Goal: Information Seeking & Learning: Learn about a topic

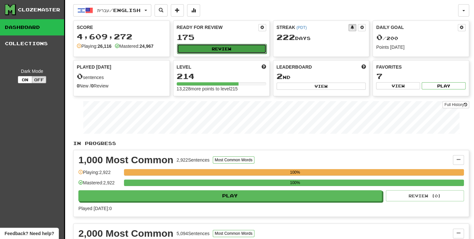
click at [196, 50] on button "Review" at bounding box center [221, 49] width 89 height 10
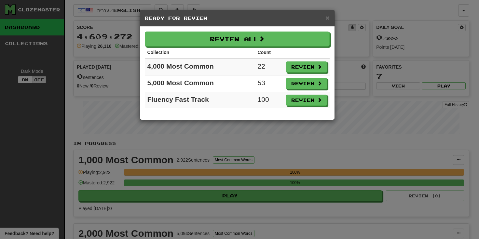
click at [352, 7] on div "× Ready for Review Review All Collection Count 4,000 Most Common 22 Review 5,00…" at bounding box center [239, 119] width 479 height 239
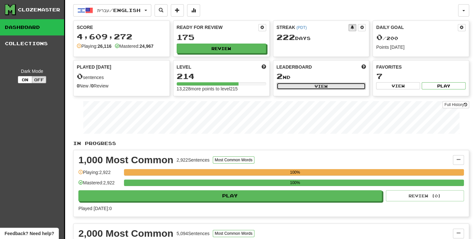
click at [319, 85] on button "View" at bounding box center [320, 86] width 89 height 7
select select "**********"
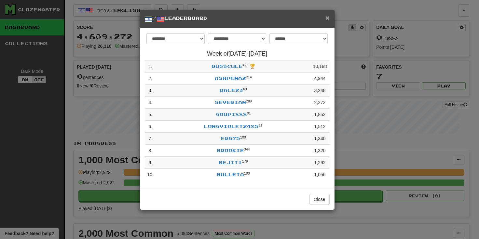
click at [328, 18] on span "×" at bounding box center [327, 17] width 4 height 7
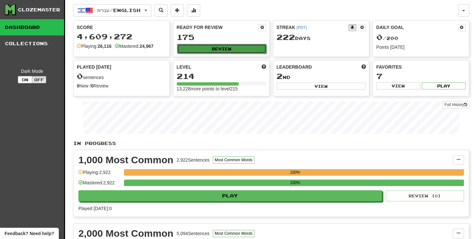
click at [233, 49] on button "Review" at bounding box center [221, 49] width 89 height 10
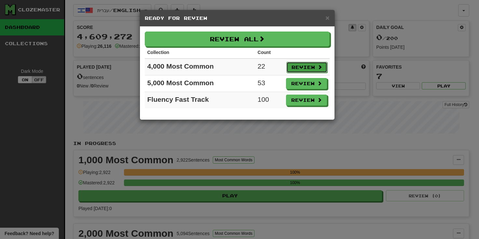
click at [295, 62] on button "Review" at bounding box center [306, 67] width 41 height 11
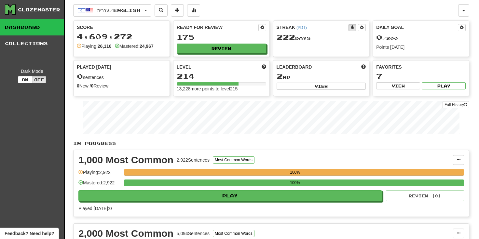
select select "***"
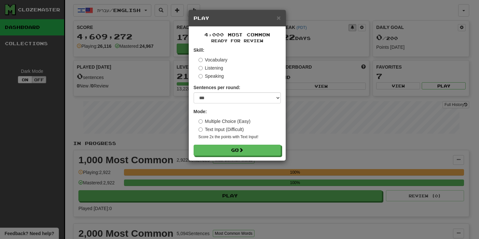
click at [225, 120] on label "Multiple Choice (Easy)" at bounding box center [224, 121] width 52 height 7
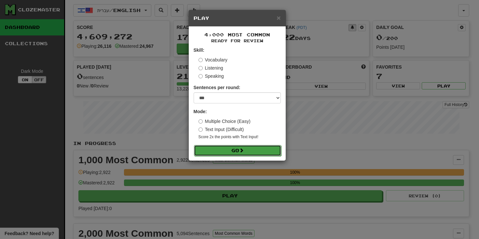
click at [233, 148] on button "Go" at bounding box center [237, 150] width 87 height 11
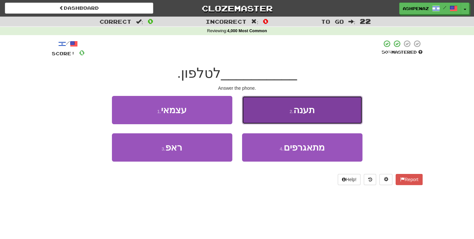
click at [273, 108] on button "2 . תענה" at bounding box center [302, 110] width 120 height 28
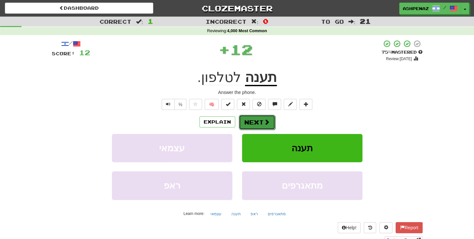
click at [253, 117] on button "Next" at bounding box center [257, 122] width 36 height 15
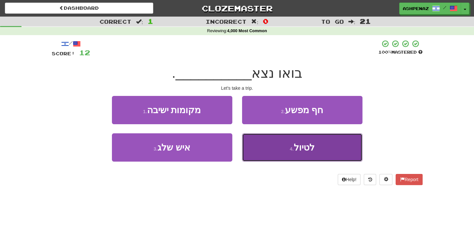
click at [290, 149] on small "4 ." at bounding box center [292, 148] width 4 height 5
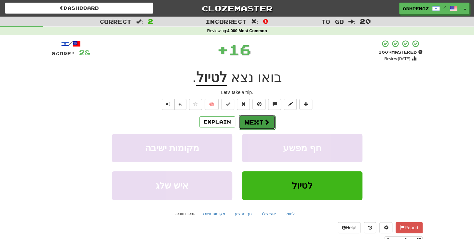
click at [262, 123] on button "Next" at bounding box center [257, 122] width 36 height 15
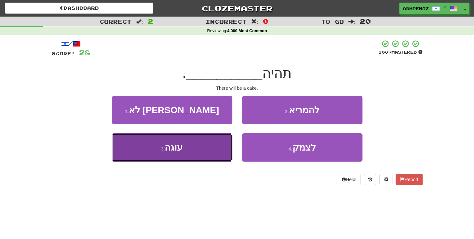
click at [207, 147] on button "3 . [GEOGRAPHIC_DATA]" at bounding box center [172, 147] width 120 height 28
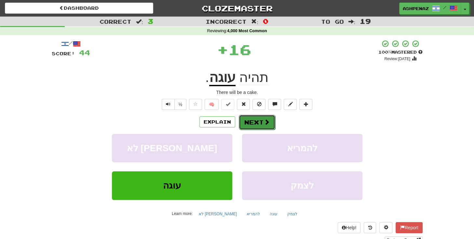
click at [256, 124] on button "Next" at bounding box center [257, 122] width 36 height 15
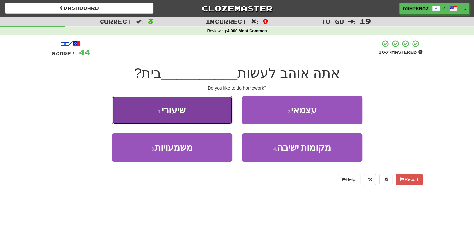
click at [204, 118] on button "1 . שיעורי" at bounding box center [172, 110] width 120 height 28
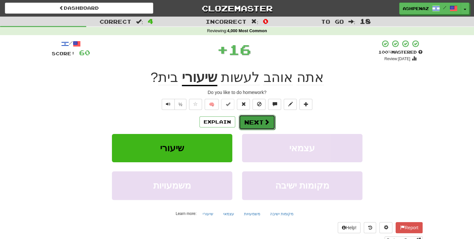
click at [259, 121] on button "Next" at bounding box center [257, 122] width 36 height 15
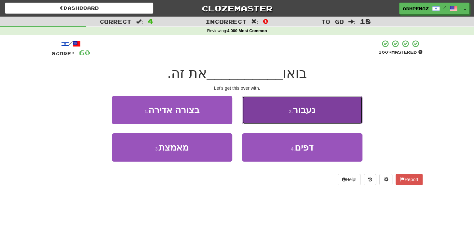
click at [274, 116] on button "2 . נעבור" at bounding box center [302, 110] width 120 height 28
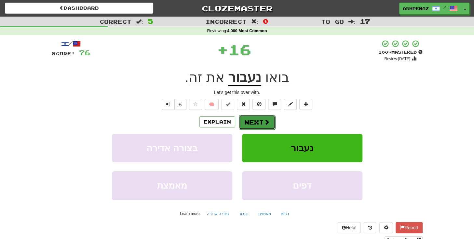
click at [261, 125] on button "Next" at bounding box center [257, 122] width 36 height 15
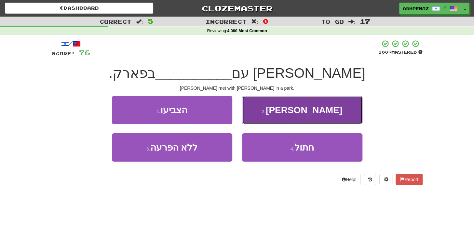
click at [277, 118] on button "2 . [GEOGRAPHIC_DATA]" at bounding box center [302, 110] width 120 height 28
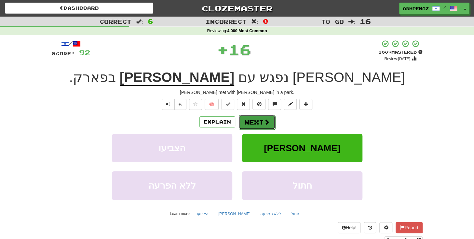
click at [264, 124] on span at bounding box center [267, 122] width 6 height 6
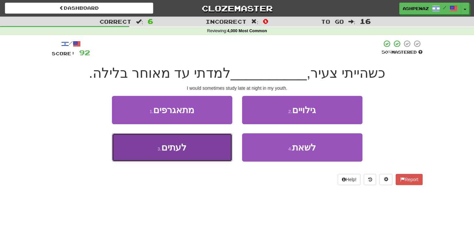
click at [206, 147] on button "3 . לעתים" at bounding box center [172, 147] width 120 height 28
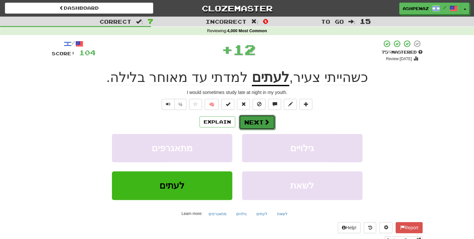
click at [251, 124] on button "Next" at bounding box center [257, 122] width 36 height 15
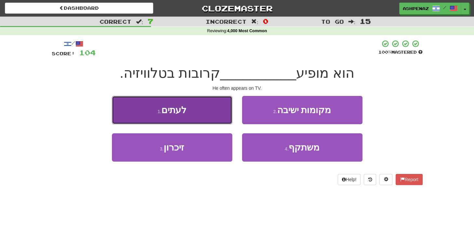
click at [209, 115] on button "1 . לעתים" at bounding box center [172, 110] width 120 height 28
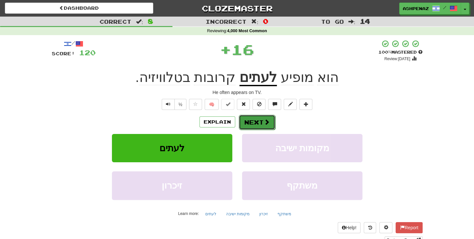
click at [265, 127] on button "Next" at bounding box center [257, 122] width 36 height 15
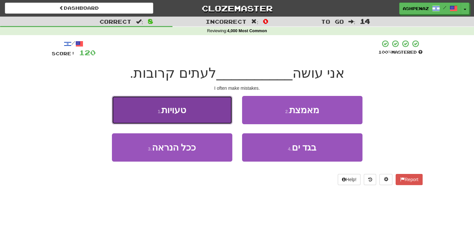
click at [209, 116] on button "1 . טעויות" at bounding box center [172, 110] width 120 height 28
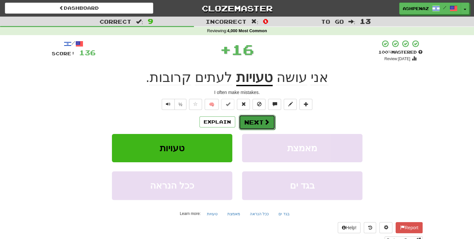
click at [253, 118] on button "Next" at bounding box center [257, 122] width 36 height 15
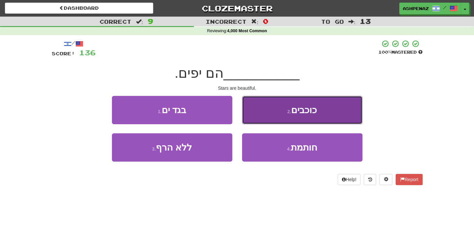
click at [267, 113] on button "2 . כוכבים" at bounding box center [302, 110] width 120 height 28
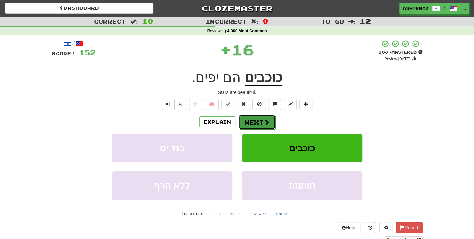
click at [261, 120] on button "Next" at bounding box center [257, 122] width 36 height 15
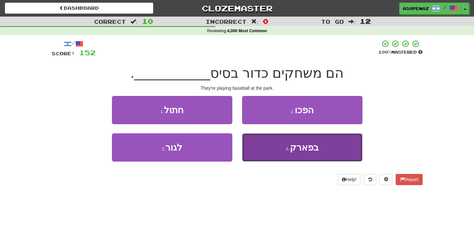
click at [280, 143] on button "4 . בפארק" at bounding box center [302, 147] width 120 height 28
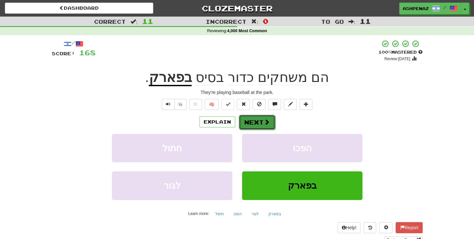
click at [266, 124] on span at bounding box center [267, 122] width 6 height 6
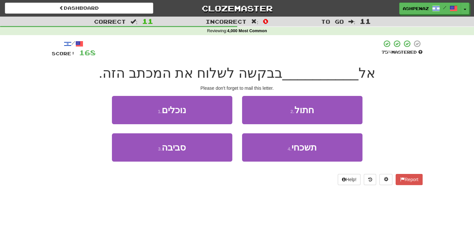
click at [22, 144] on div "Correct : 11 Incorrect : 0 To go : 11 Reviewing : 4,000 Most Common / Score: 16…" at bounding box center [237, 106] width 474 height 178
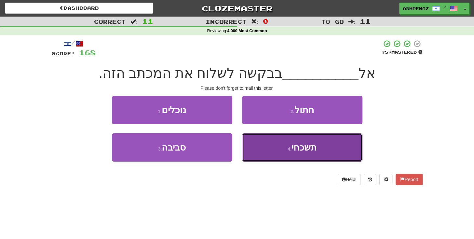
click at [269, 146] on button "4 . תשכחי" at bounding box center [302, 147] width 120 height 28
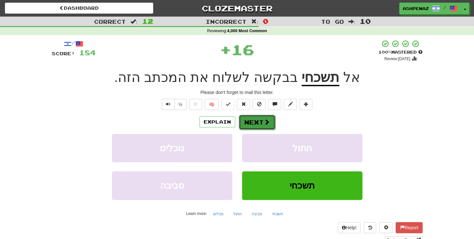
click at [260, 123] on button "Next" at bounding box center [257, 122] width 36 height 15
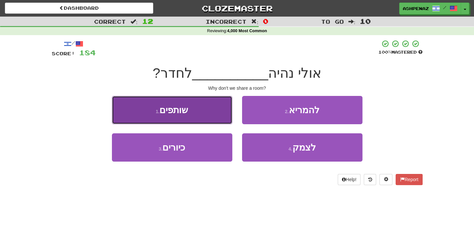
click at [206, 120] on button "1 . שותפים" at bounding box center [172, 110] width 120 height 28
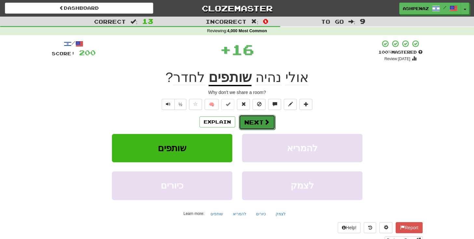
click at [241, 122] on button "Next" at bounding box center [257, 122] width 36 height 15
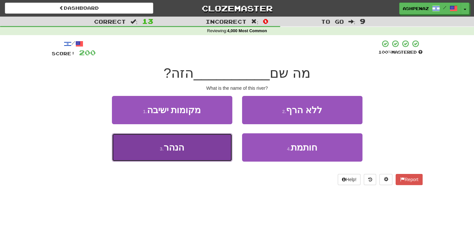
click at [220, 144] on button "3 . הנהר" at bounding box center [172, 147] width 120 height 28
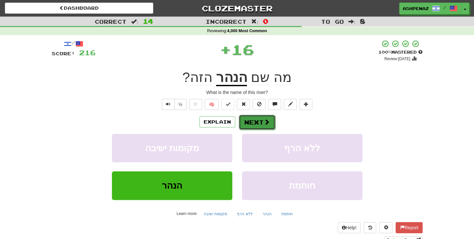
click at [265, 124] on span at bounding box center [267, 122] width 6 height 6
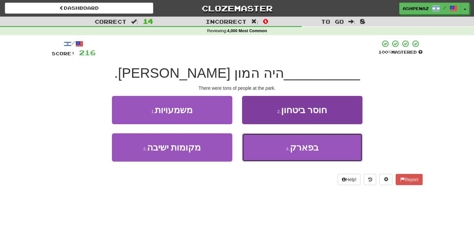
click at [298, 157] on button "4 . בפארק" at bounding box center [302, 147] width 120 height 28
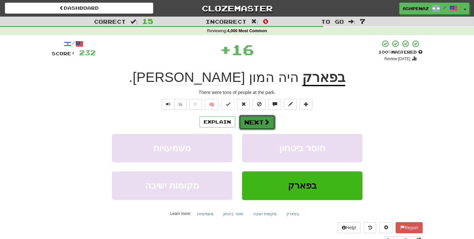
click at [257, 121] on button "Next" at bounding box center [257, 122] width 36 height 15
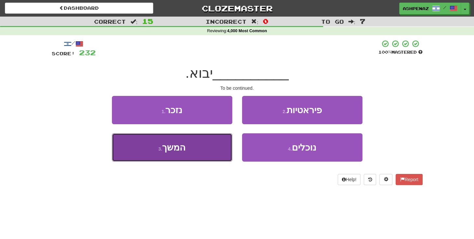
click at [213, 146] on button "3 . המשך" at bounding box center [172, 147] width 120 height 28
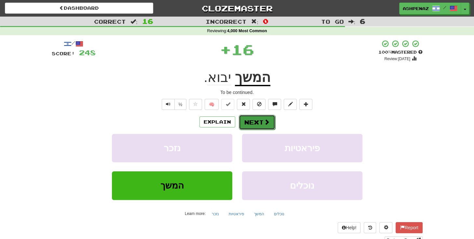
click at [257, 119] on button "Next" at bounding box center [257, 122] width 36 height 15
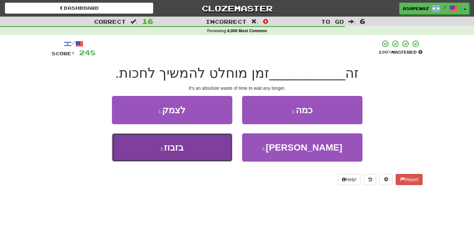
click at [206, 146] on button "3 . [GEOGRAPHIC_DATA]" at bounding box center [172, 147] width 120 height 28
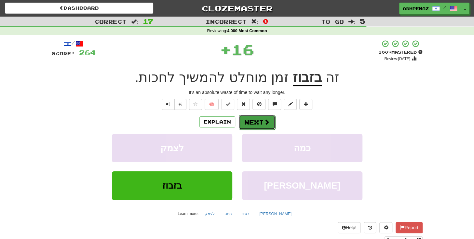
click at [257, 121] on button "Next" at bounding box center [257, 122] width 36 height 15
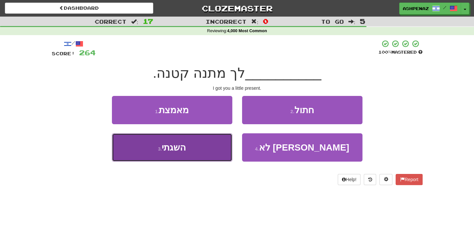
click at [210, 148] on button "3 . השגתי" at bounding box center [172, 147] width 120 height 28
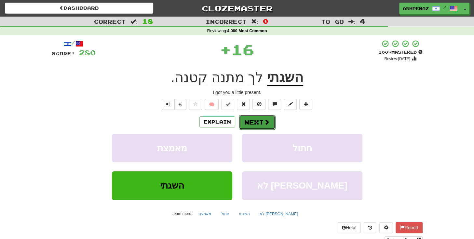
click at [255, 125] on button "Next" at bounding box center [257, 122] width 36 height 15
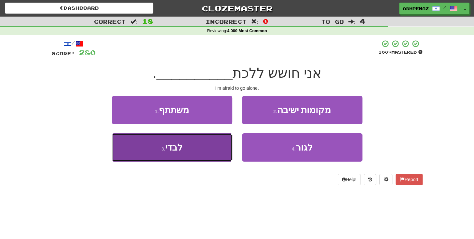
click at [208, 146] on button "3 . לבדי" at bounding box center [172, 147] width 120 height 28
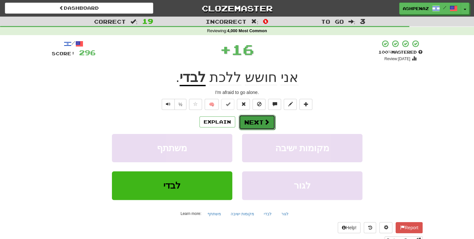
click at [258, 119] on button "Next" at bounding box center [257, 122] width 36 height 15
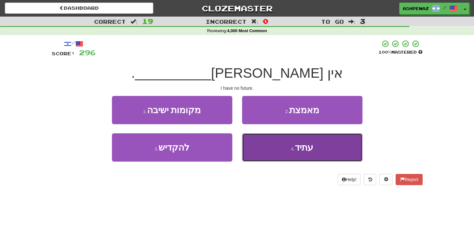
click at [291, 148] on small "4 ." at bounding box center [293, 148] width 4 height 5
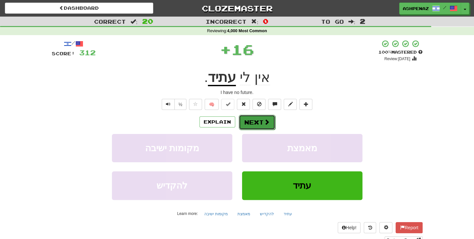
click at [258, 121] on button "Next" at bounding box center [257, 122] width 36 height 15
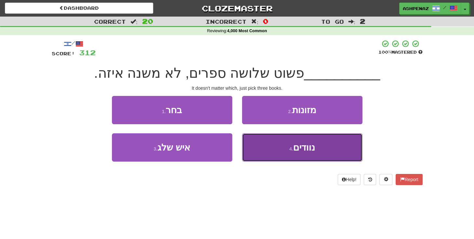
click at [285, 158] on button "4 . נוודים" at bounding box center [302, 147] width 120 height 28
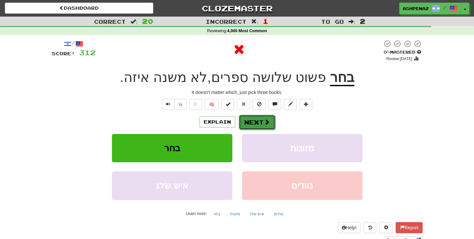
click at [268, 125] on span at bounding box center [267, 122] width 6 height 6
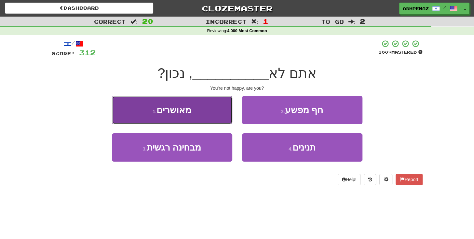
click at [220, 114] on button "1 . מאושרים" at bounding box center [172, 110] width 120 height 28
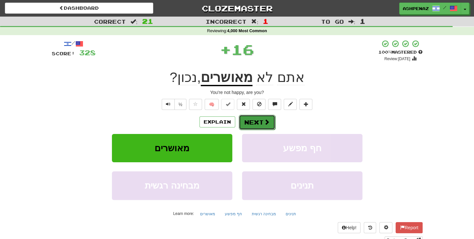
click at [250, 118] on button "Next" at bounding box center [257, 122] width 36 height 15
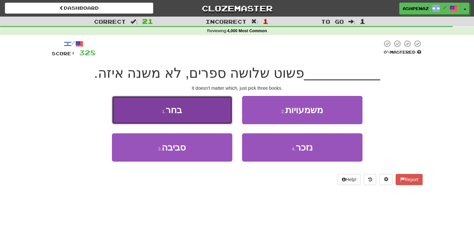
click at [213, 106] on button "1 . בחר" at bounding box center [172, 110] width 120 height 28
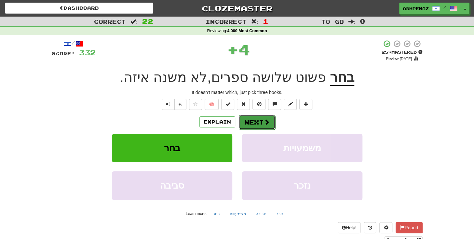
click at [256, 120] on button "Next" at bounding box center [257, 122] width 36 height 15
